Goal: Transaction & Acquisition: Purchase product/service

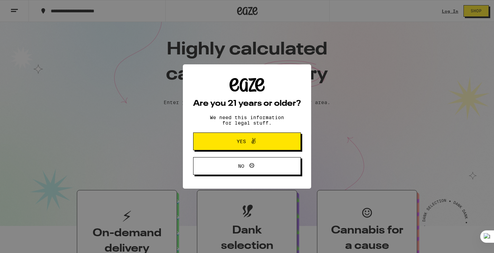
click at [204, 141] on button "Yes" at bounding box center [247, 142] width 108 height 18
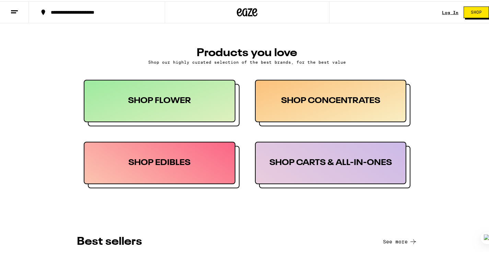
scroll to position [274, 0]
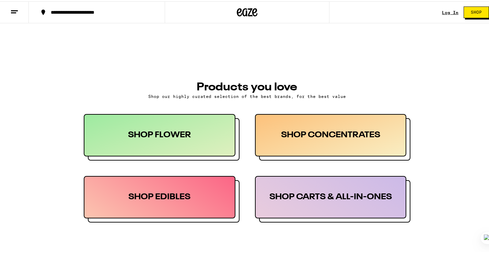
click at [199, 145] on div "SHOP FLOWER" at bounding box center [160, 134] width 152 height 43
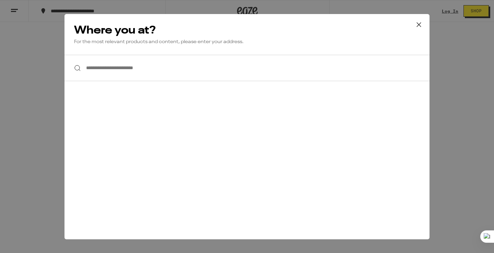
click at [419, 23] on icon at bounding box center [419, 25] width 10 height 10
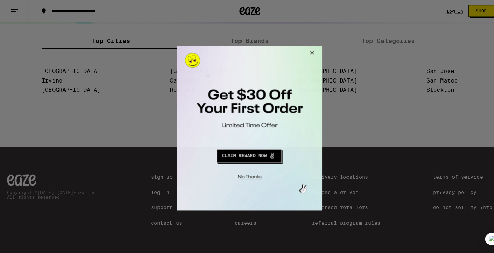
scroll to position [881, 0]
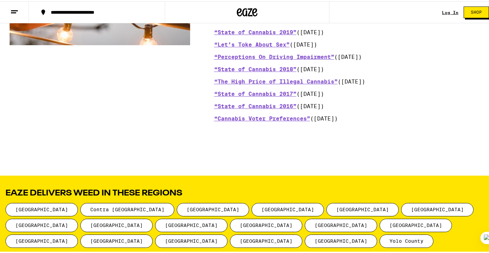
scroll to position [789, 0]
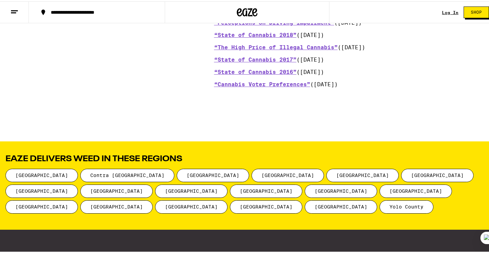
click at [80, 205] on span "[GEOGRAPHIC_DATA]" at bounding box center [116, 205] width 72 height 13
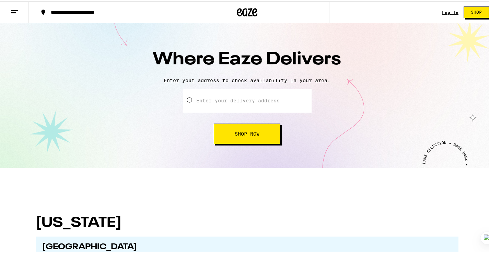
scroll to position [137, 0]
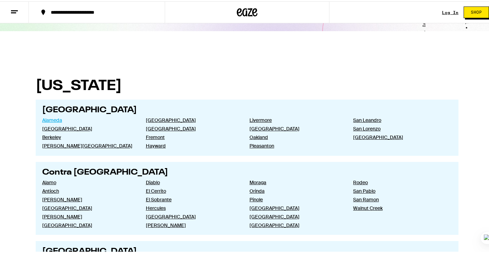
click at [51, 119] on link "Alameda" at bounding box center [88, 119] width 93 height 6
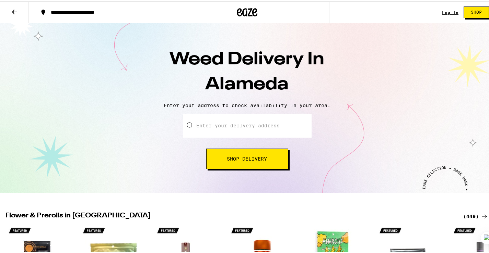
scroll to position [137, 0]
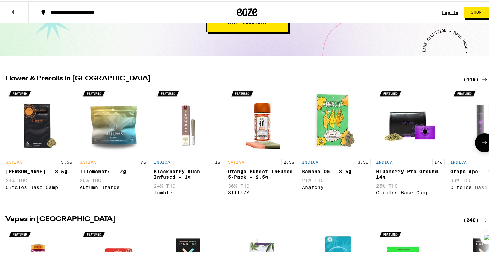
click at [331, 115] on img "Open page for Banana OG - 3.5g from Anarchy" at bounding box center [336, 120] width 69 height 69
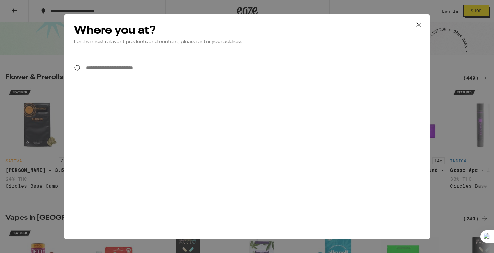
click at [419, 25] on icon at bounding box center [419, 25] width 10 height 10
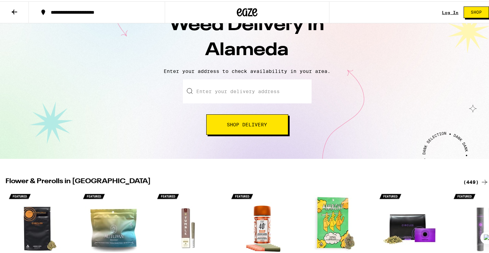
scroll to position [0, 0]
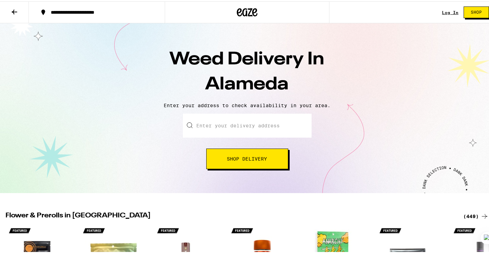
click at [211, 125] on input "Enter your delivery address" at bounding box center [247, 124] width 129 height 24
paste input "735 SANTA CLARA AVE, ALAMEDA, CA 94501"
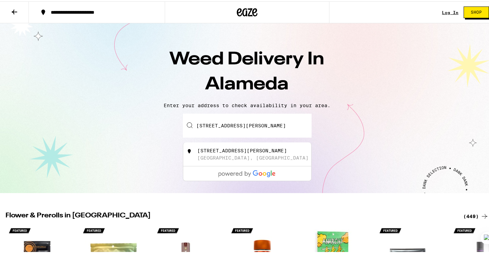
click at [210, 149] on div "735 Santa Clara Ave" at bounding box center [242, 149] width 90 height 5
type input "735 Santa Clara Ave, Alameda, CA 94501"
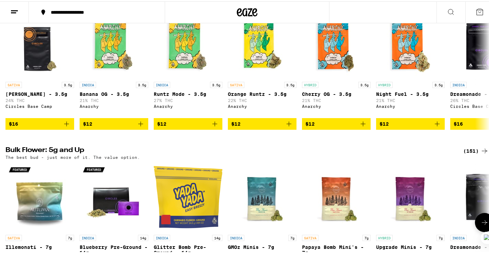
scroll to position [206, 0]
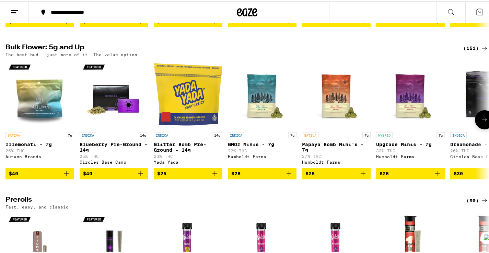
click at [140, 172] on icon "Add to bag" at bounding box center [140, 172] width 8 height 8
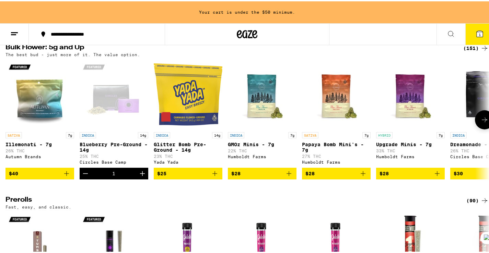
scroll to position [0, 0]
click at [142, 172] on icon "Increment" at bounding box center [142, 172] width 5 height 5
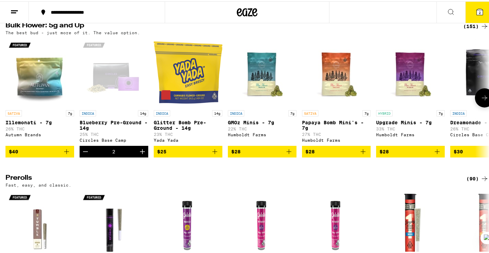
scroll to position [206, 0]
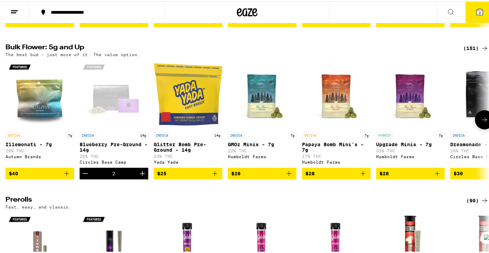
click at [142, 172] on icon "Increment" at bounding box center [142, 172] width 5 height 5
click at [216, 171] on icon "Add to bag" at bounding box center [215, 172] width 8 height 8
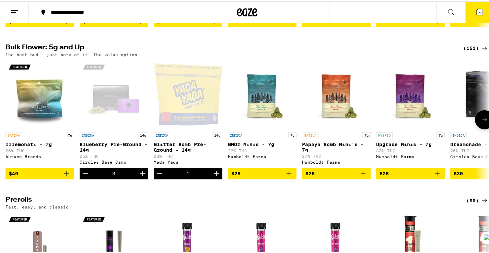
click at [216, 171] on icon "Increment" at bounding box center [216, 172] width 8 height 8
click at [288, 172] on icon "Add to bag" at bounding box center [289, 172] width 8 height 8
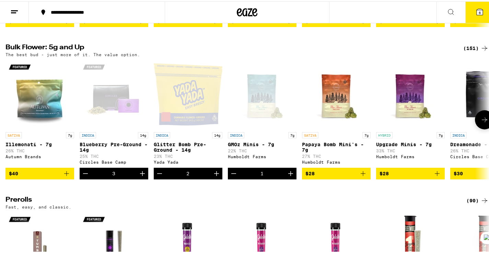
click at [361, 173] on icon "Add to bag" at bounding box center [363, 172] width 8 height 8
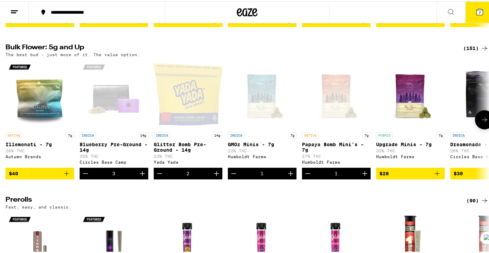
click at [436, 173] on icon "Add to bag" at bounding box center [436, 172] width 5 height 5
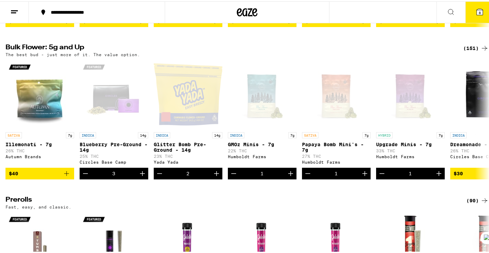
click at [476, 11] on icon at bounding box center [479, 11] width 6 height 6
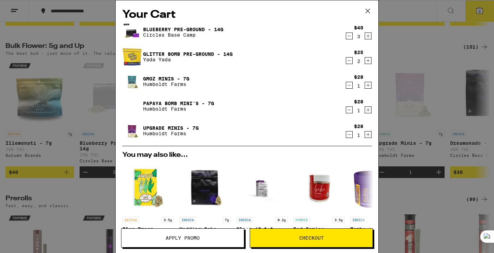
click at [210, 243] on button "Apply Promo" at bounding box center [182, 238] width 123 height 19
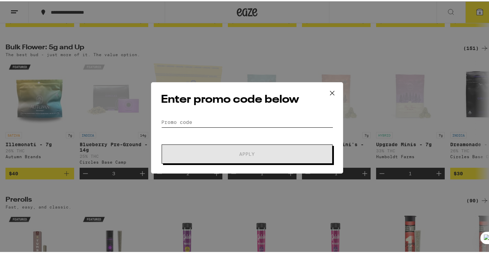
click at [173, 121] on input "Promo Code" at bounding box center [247, 121] width 172 height 10
paste input "PARTY30"
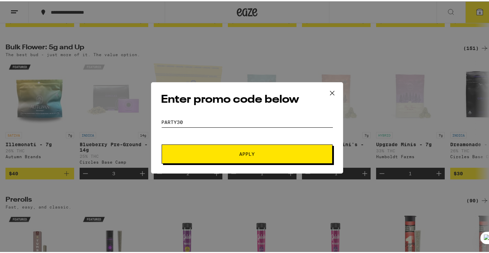
type input "PARTY30"
click at [250, 152] on span "Apply" at bounding box center [246, 153] width 15 height 5
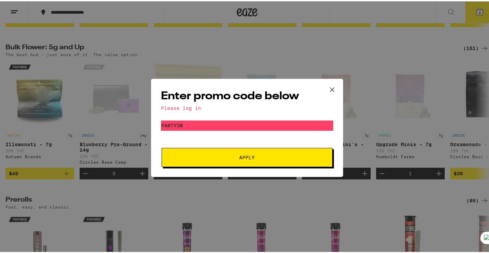
click at [330, 87] on icon at bounding box center [332, 88] width 10 height 10
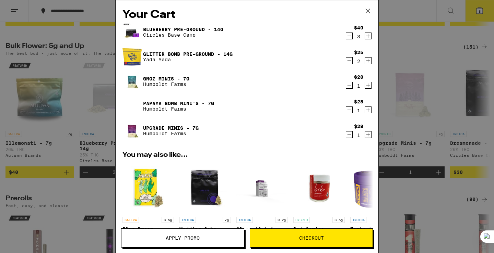
click at [291, 240] on span "Checkout" at bounding box center [311, 238] width 122 height 5
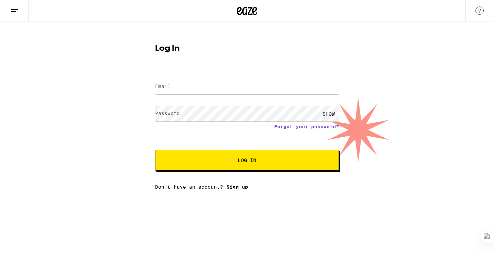
click at [235, 186] on link "Sign up" at bounding box center [237, 186] width 22 height 5
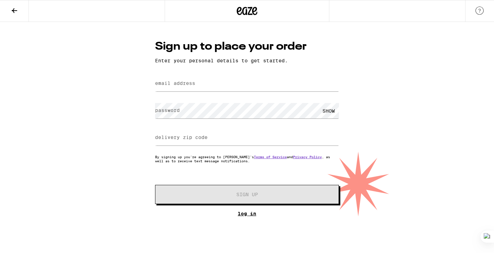
click at [250, 215] on link "Log In" at bounding box center [247, 213] width 184 height 5
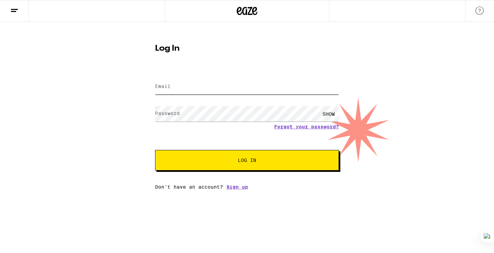
click at [182, 85] on input "Email" at bounding box center [247, 86] width 184 height 15
type input "ricardocano03@hotmail.com"
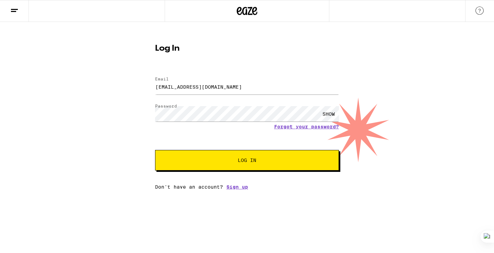
click at [223, 161] on span "Log In" at bounding box center [247, 160] width 128 height 5
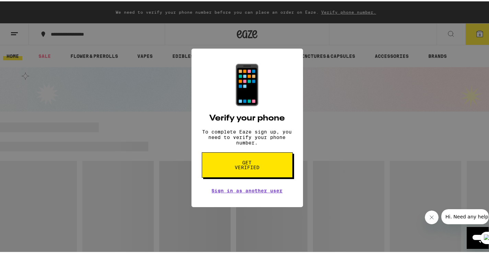
click at [180, 189] on div "📱 Verify your phone To complete Eaze sign up, you need to verify your phone num…" at bounding box center [247, 126] width 494 height 253
click at [179, 188] on div "📱 Verify your phone To complete Eaze sign up, you need to verify your phone num…" at bounding box center [247, 126] width 494 height 253
